Goal: Information Seeking & Learning: Learn about a topic

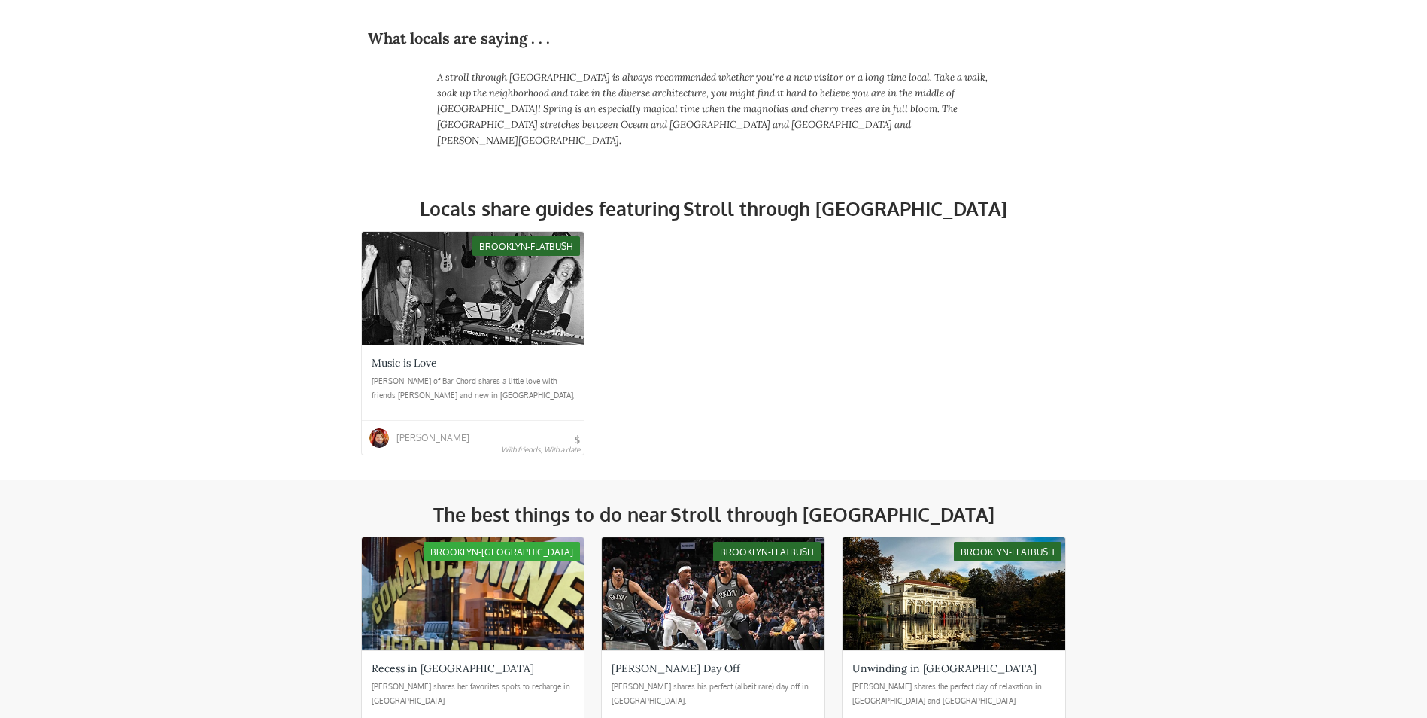
scroll to position [483, 0]
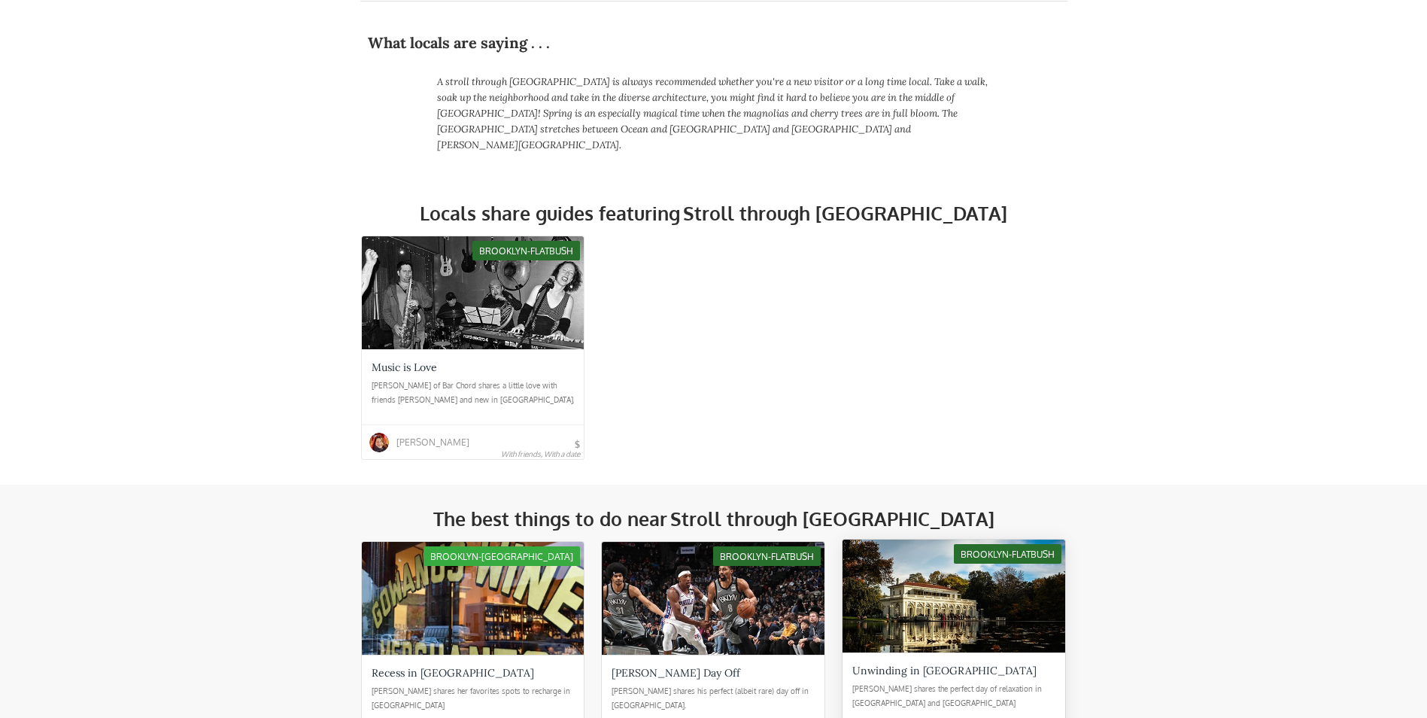
click at [949, 567] on div at bounding box center [954, 595] width 223 height 113
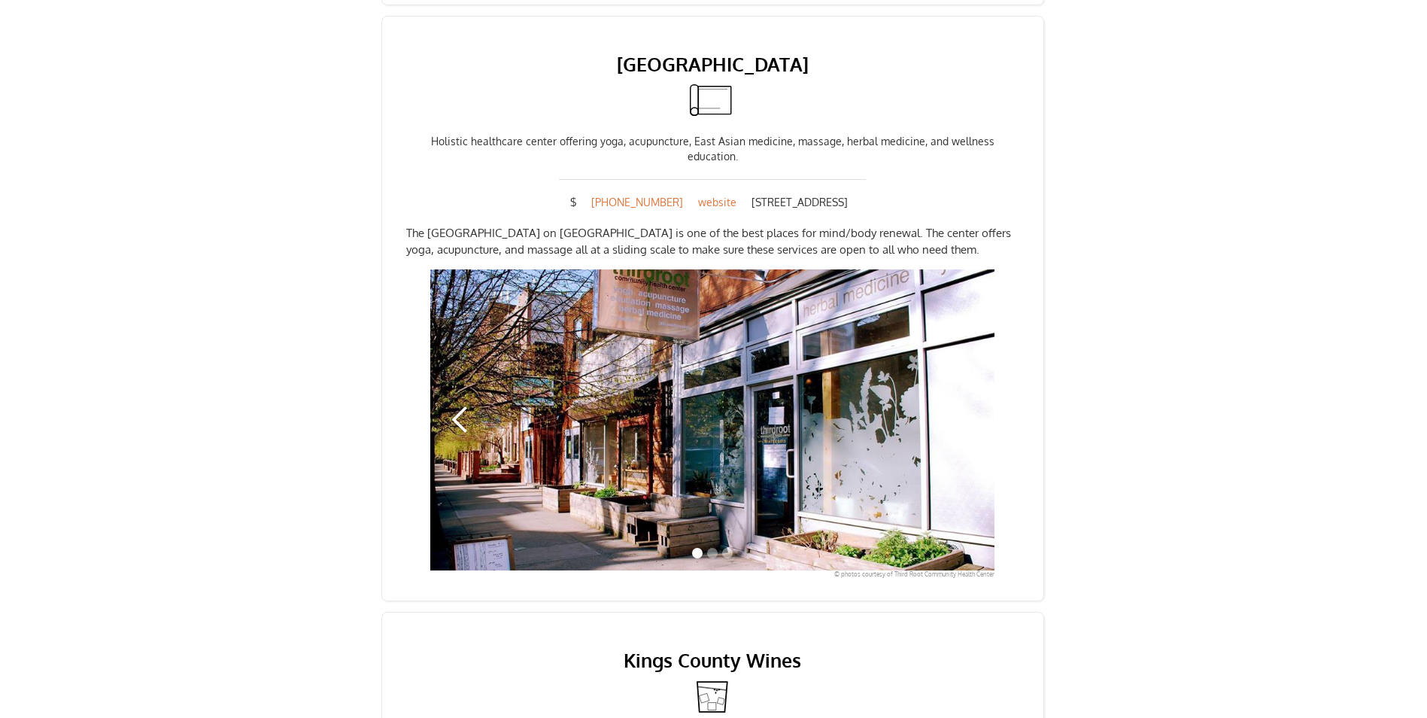
scroll to position [1310, 0]
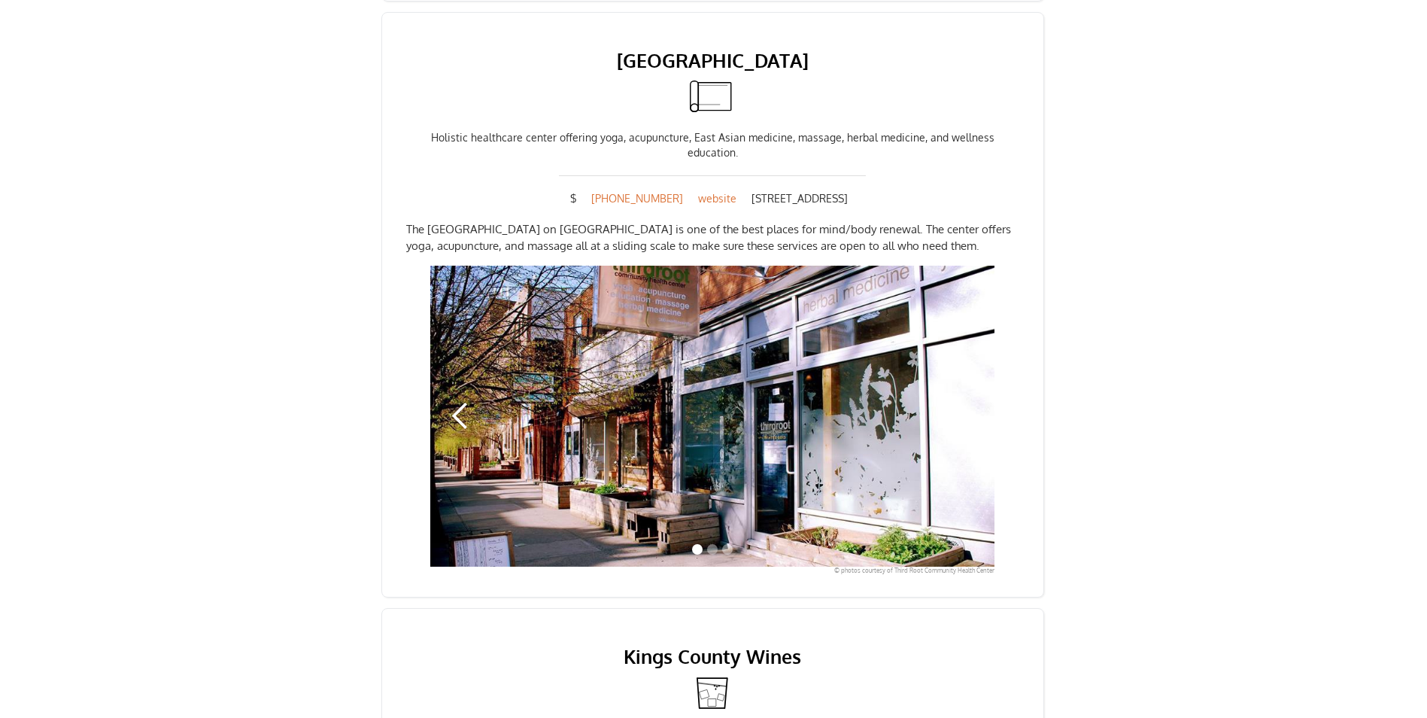
click at [697, 430] on div "1 of 3" at bounding box center [712, 416] width 564 height 301
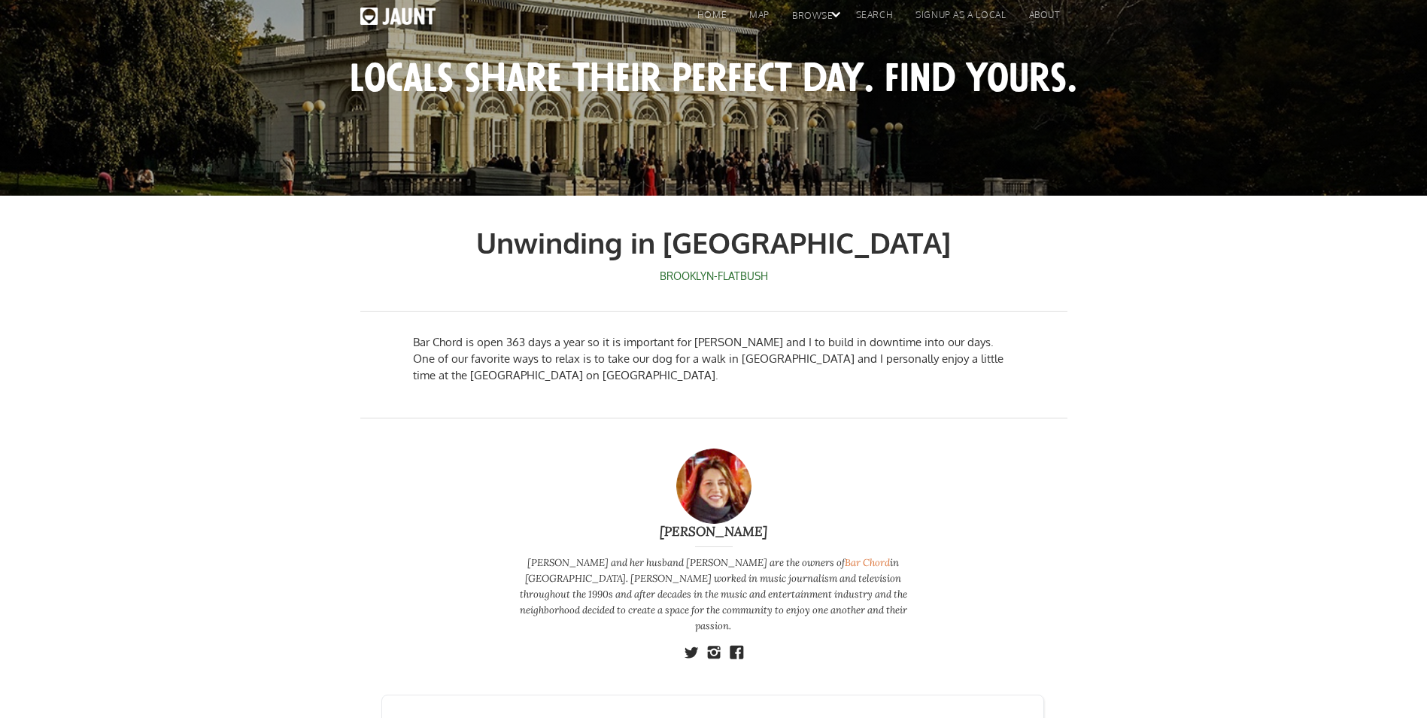
scroll to position [0, 0]
